Goal: Find specific page/section: Find specific page/section

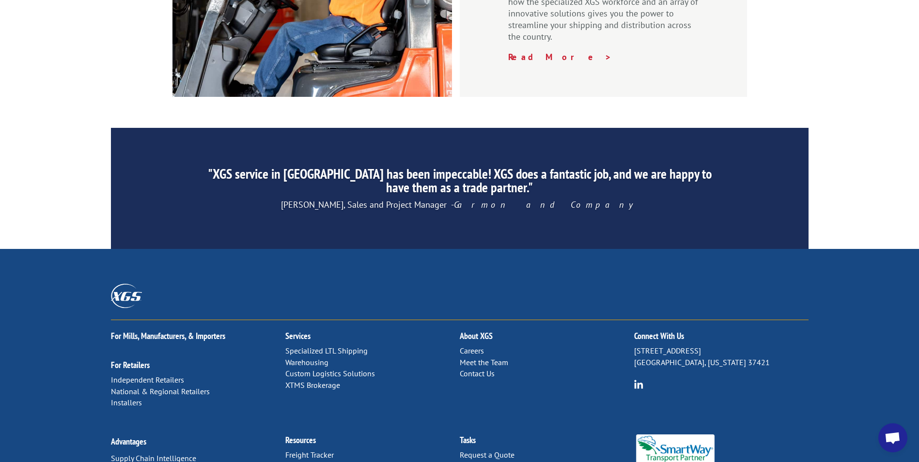
scroll to position [1453, 0]
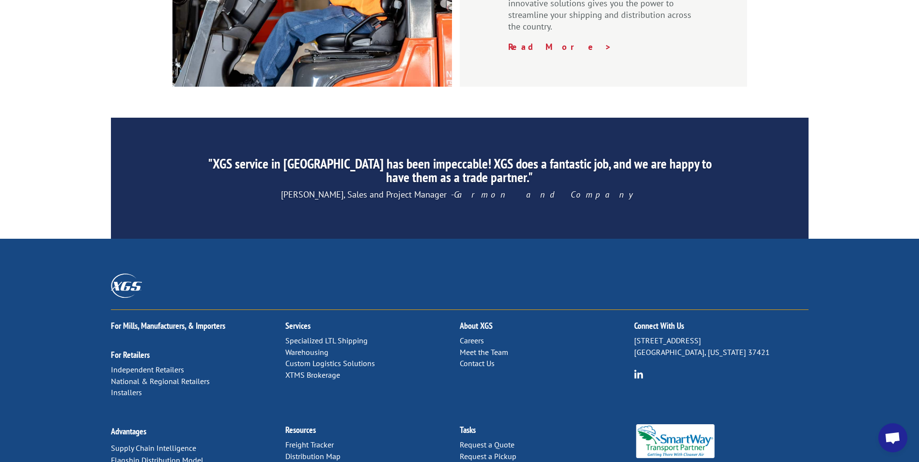
click at [472, 336] on link "Careers" at bounding box center [472, 341] width 24 height 10
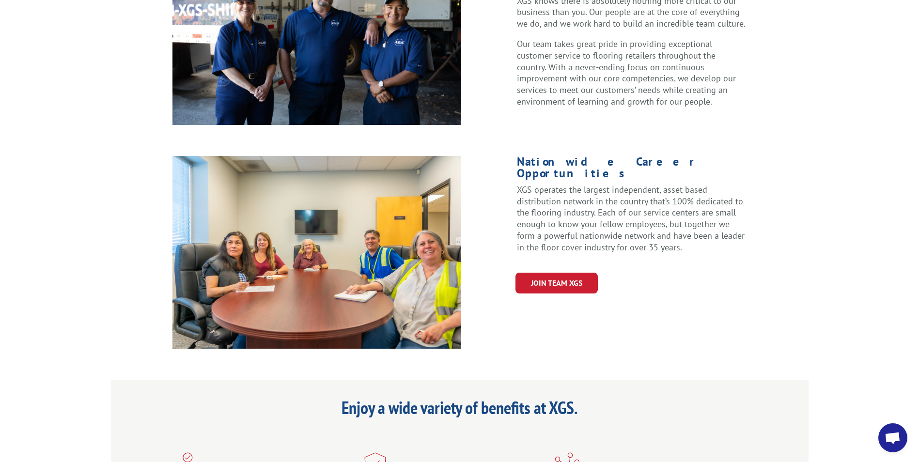
scroll to position [339, 0]
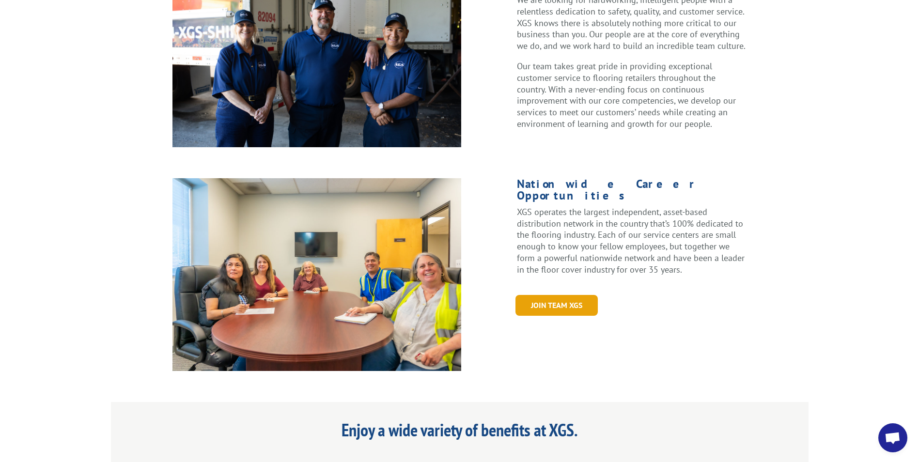
click at [560, 295] on link "Join Team XGS" at bounding box center [556, 305] width 82 height 21
click at [486, 135] on div "We drive innovation and deliver on our promises. We are looking for hardworking…" at bounding box center [459, 162] width 919 height 417
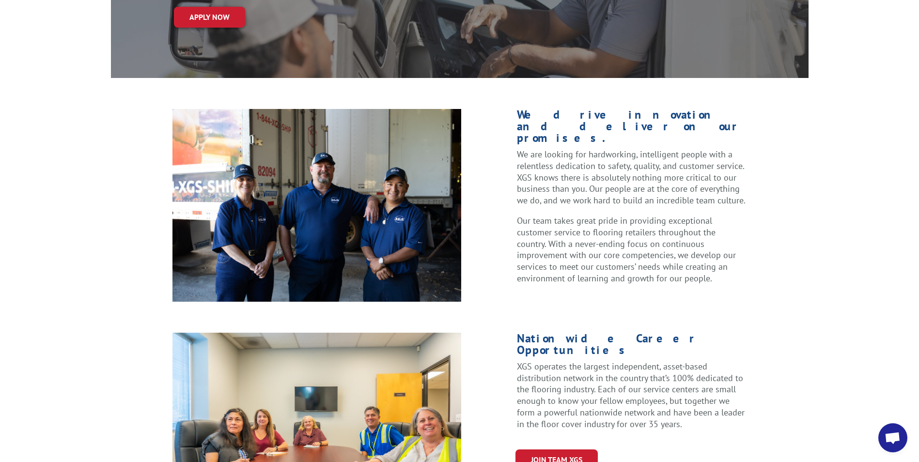
scroll to position [145, 0]
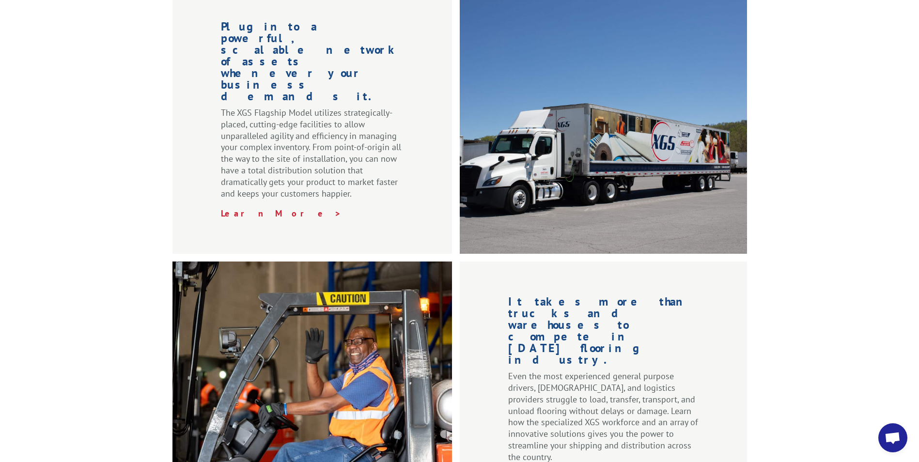
scroll to position [872, 0]
